Goal: Transaction & Acquisition: Purchase product/service

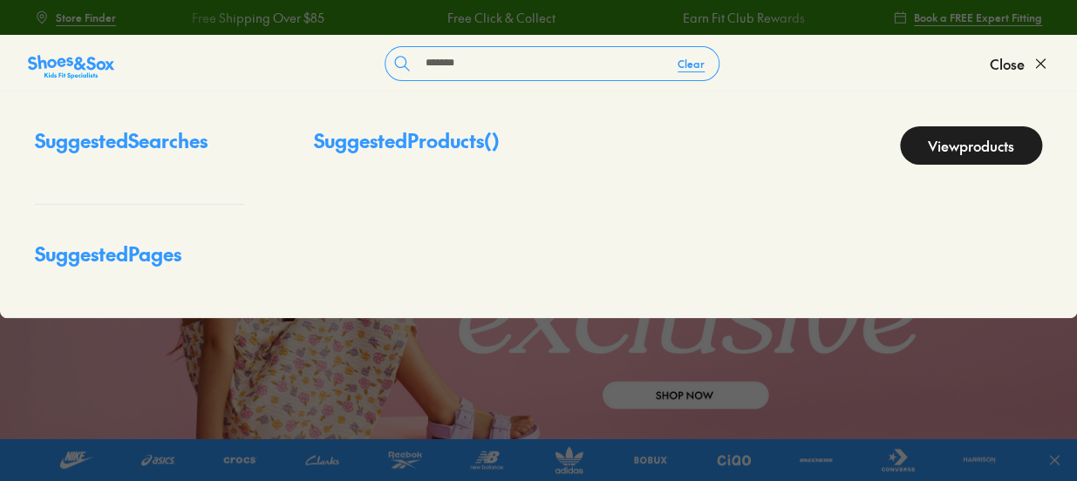
type input "********"
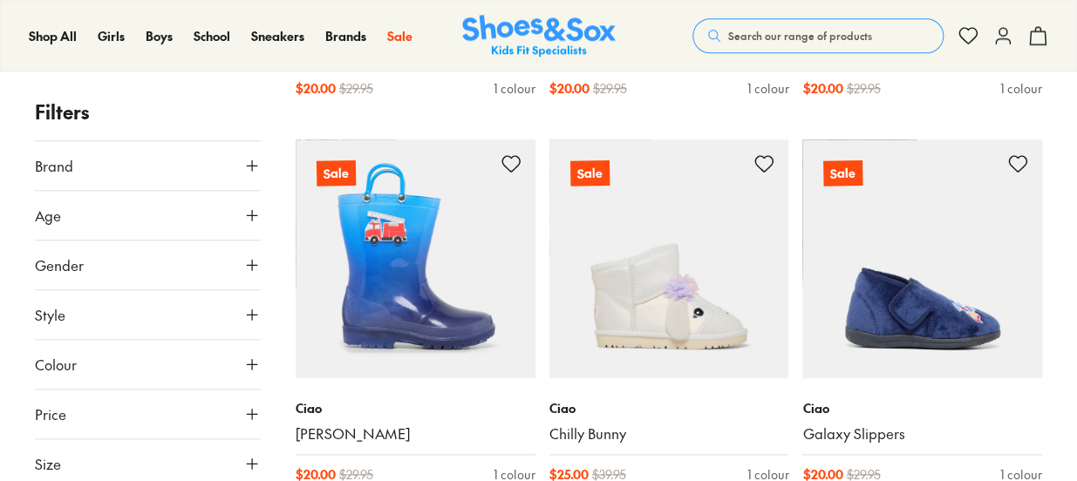
scroll to position [462, 0]
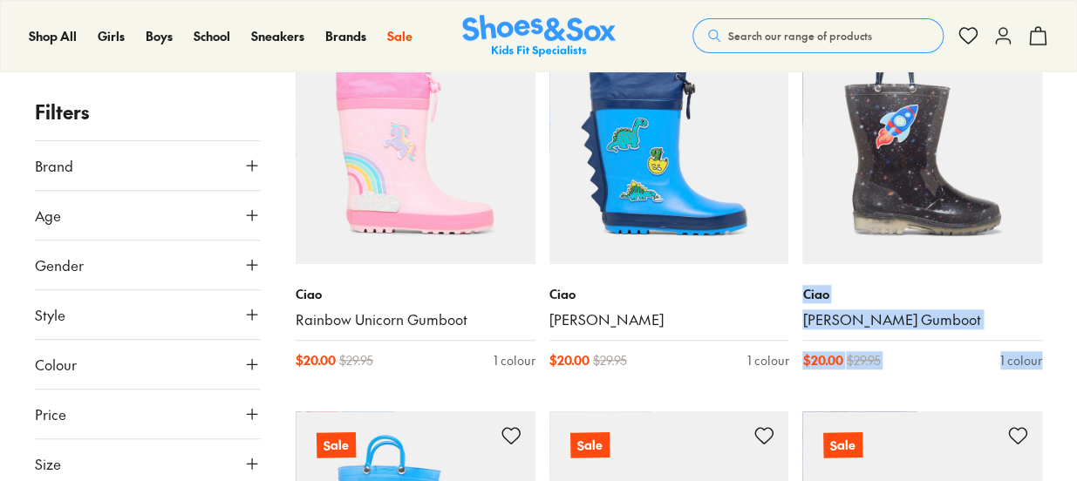
scroll to position [210, 0]
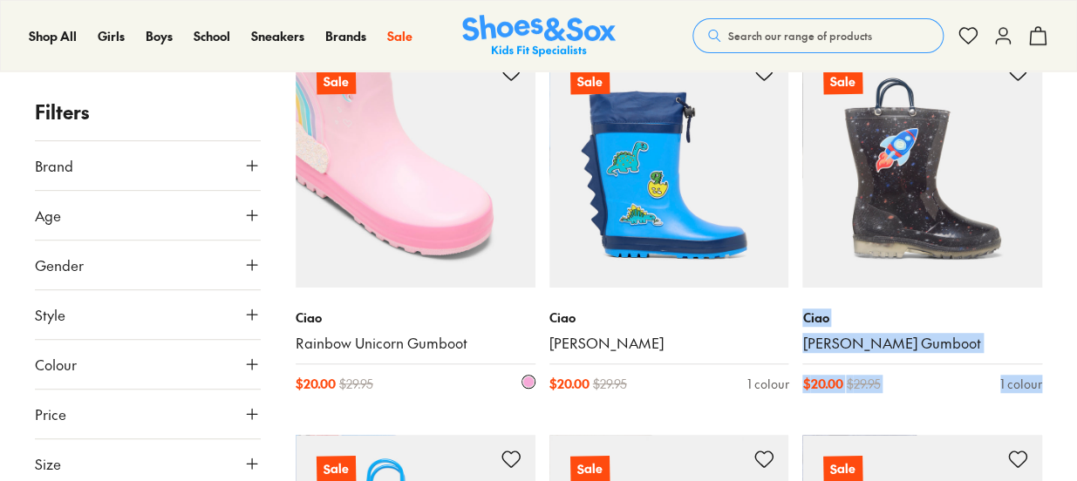
click at [459, 220] on img at bounding box center [415, 168] width 240 height 240
click at [413, 169] on img at bounding box center [415, 168] width 240 height 240
click at [439, 179] on img at bounding box center [415, 168] width 240 height 240
click at [491, 230] on img at bounding box center [415, 168] width 240 height 240
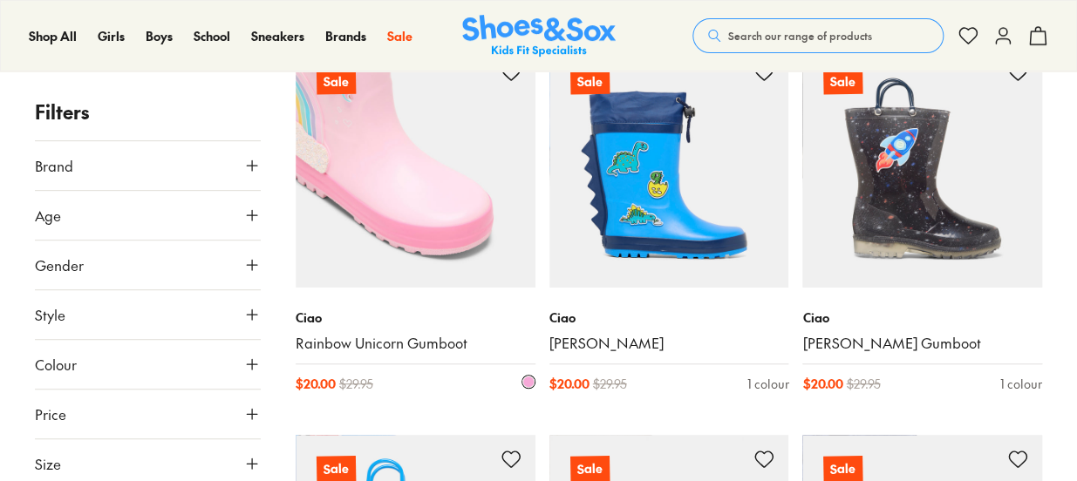
click at [373, 325] on p "Ciao" at bounding box center [415, 318] width 240 height 18
click at [400, 261] on img at bounding box center [415, 168] width 240 height 240
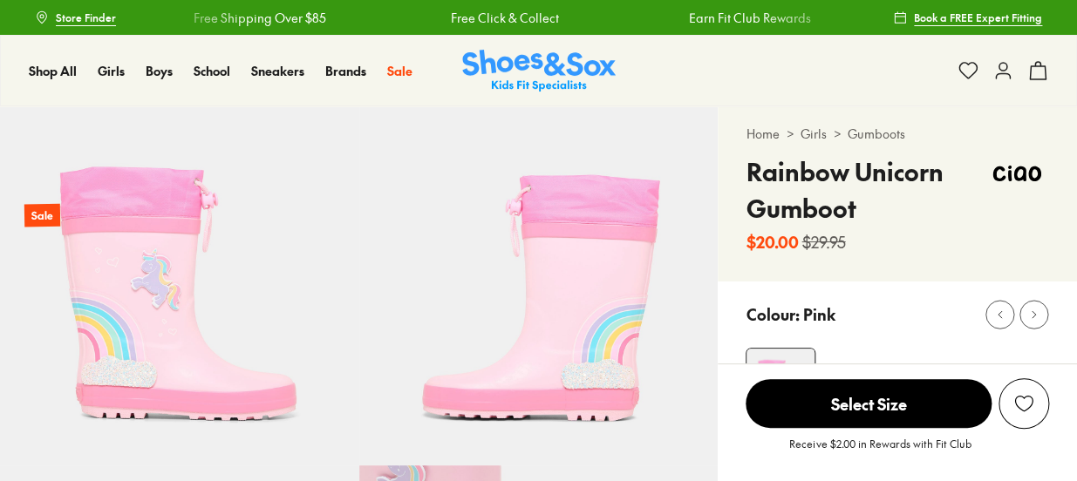
select select "*"
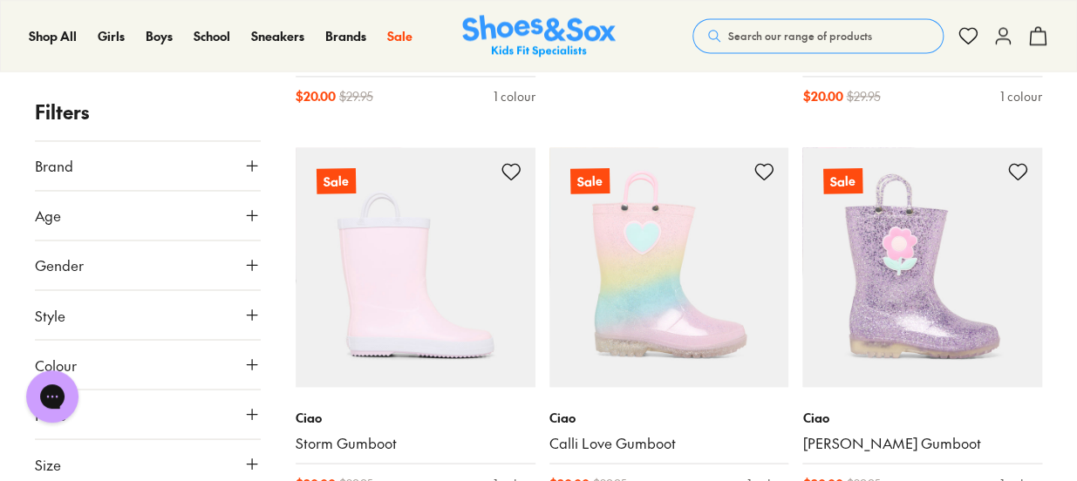
scroll to position [1129, 0]
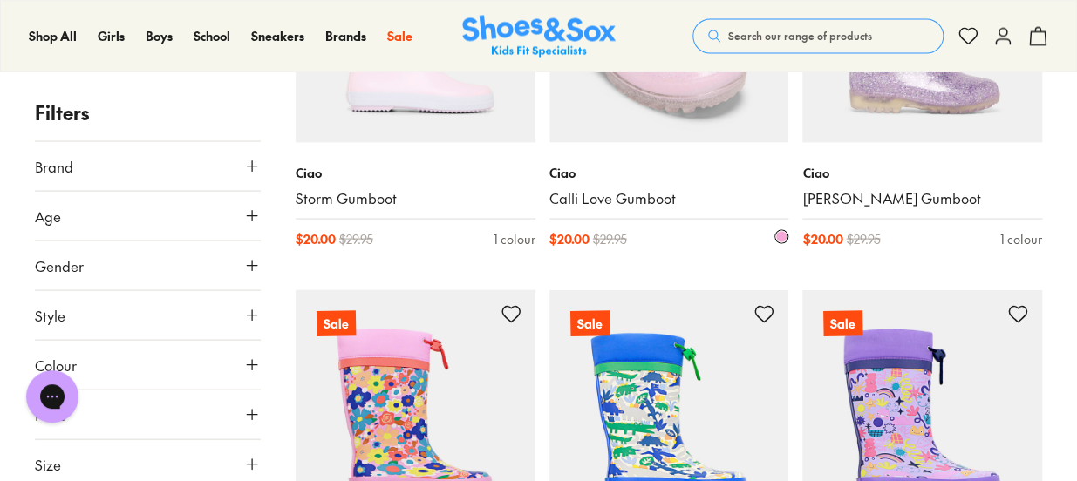
click at [675, 139] on img at bounding box center [669, 22] width 240 height 240
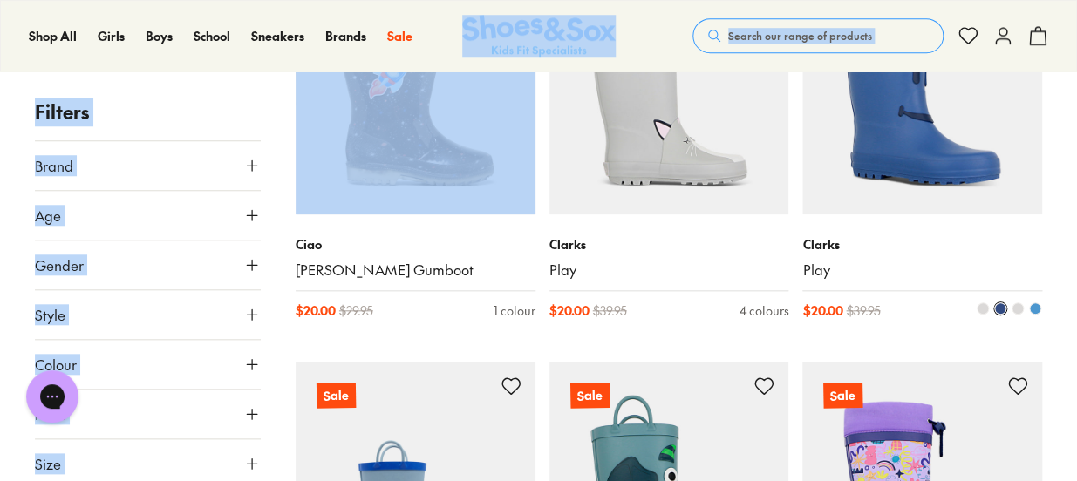
drag, startPoint x: 455, startPoint y: 37, endPoint x: 859, endPoint y: 144, distance: 418.2
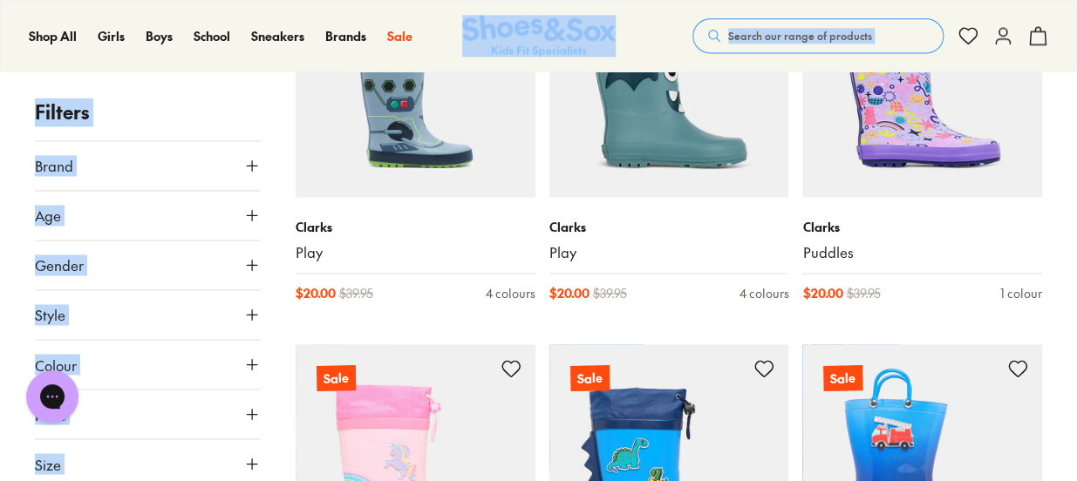
scroll to position [1002, 0]
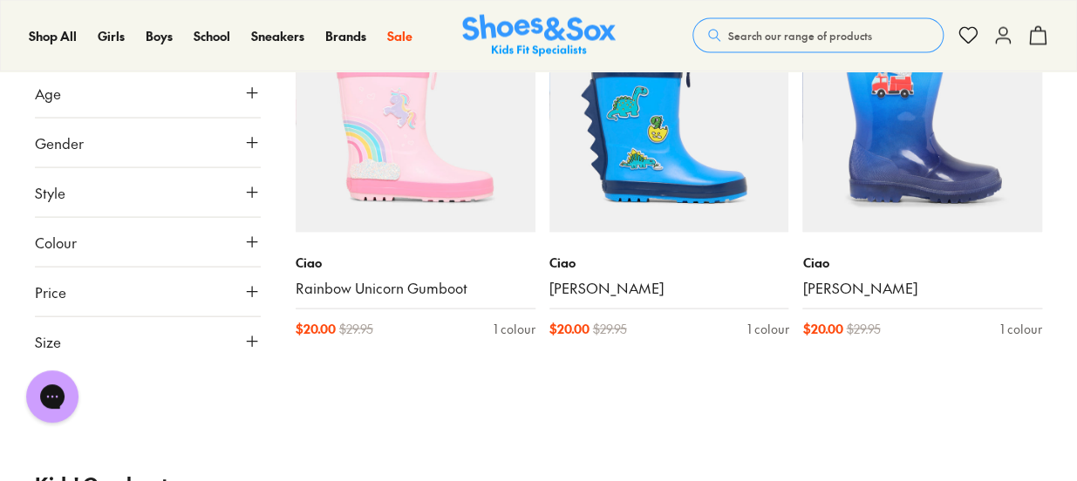
scroll to position [1187, 0]
